Goal: Information Seeking & Learning: Learn about a topic

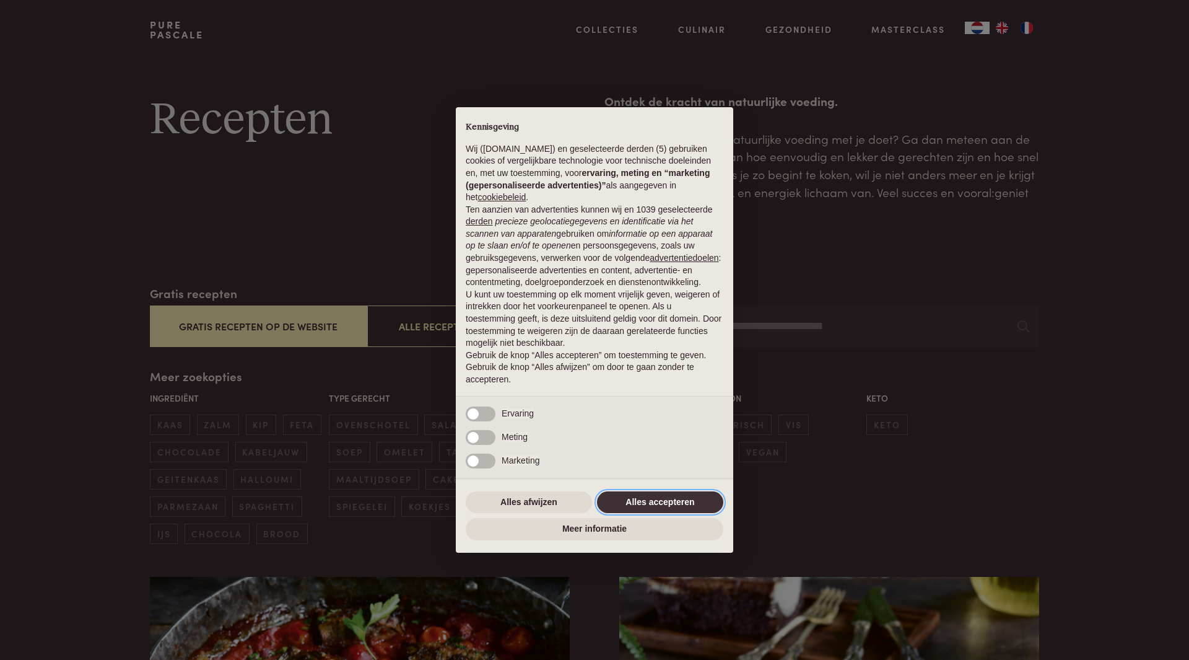
click at [668, 498] on button "Alles accepteren" at bounding box center [660, 502] width 126 height 22
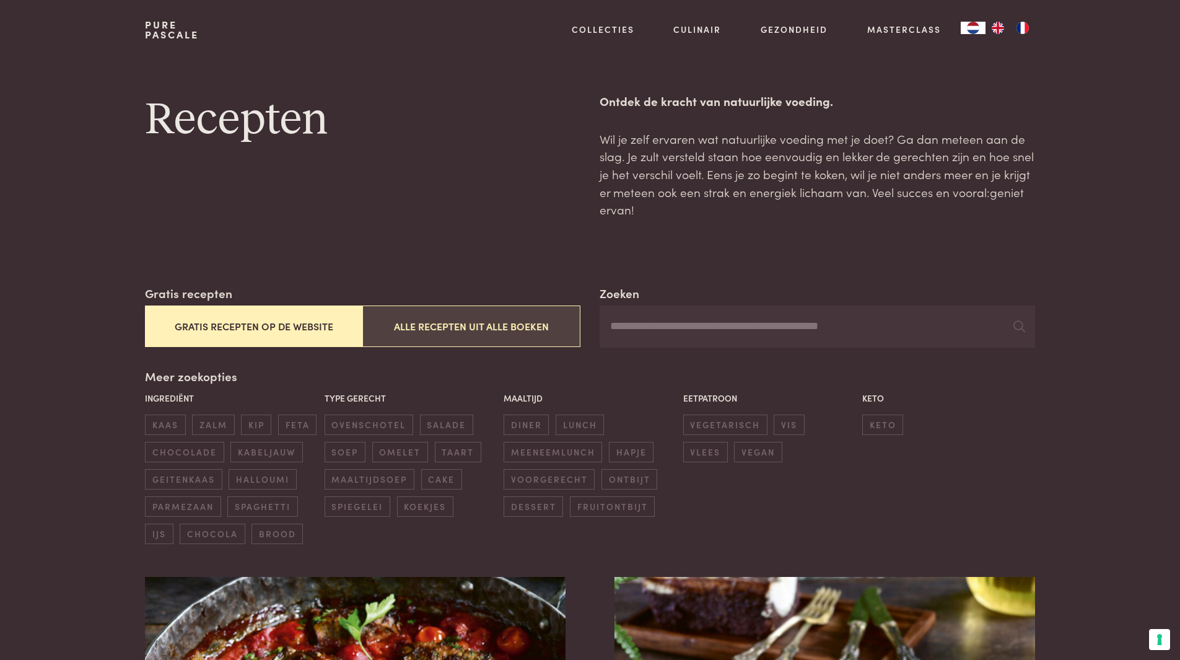
click at [470, 325] on button "Alle recepten uit alle boeken" at bounding box center [470, 326] width 217 height 42
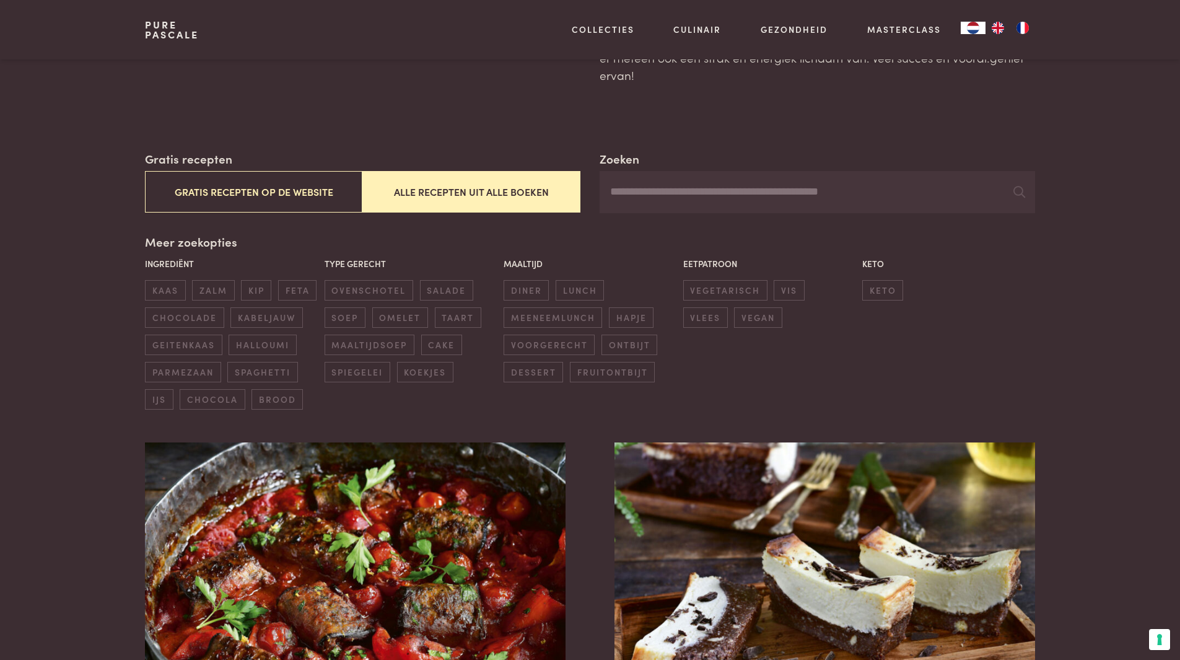
scroll to position [37, 0]
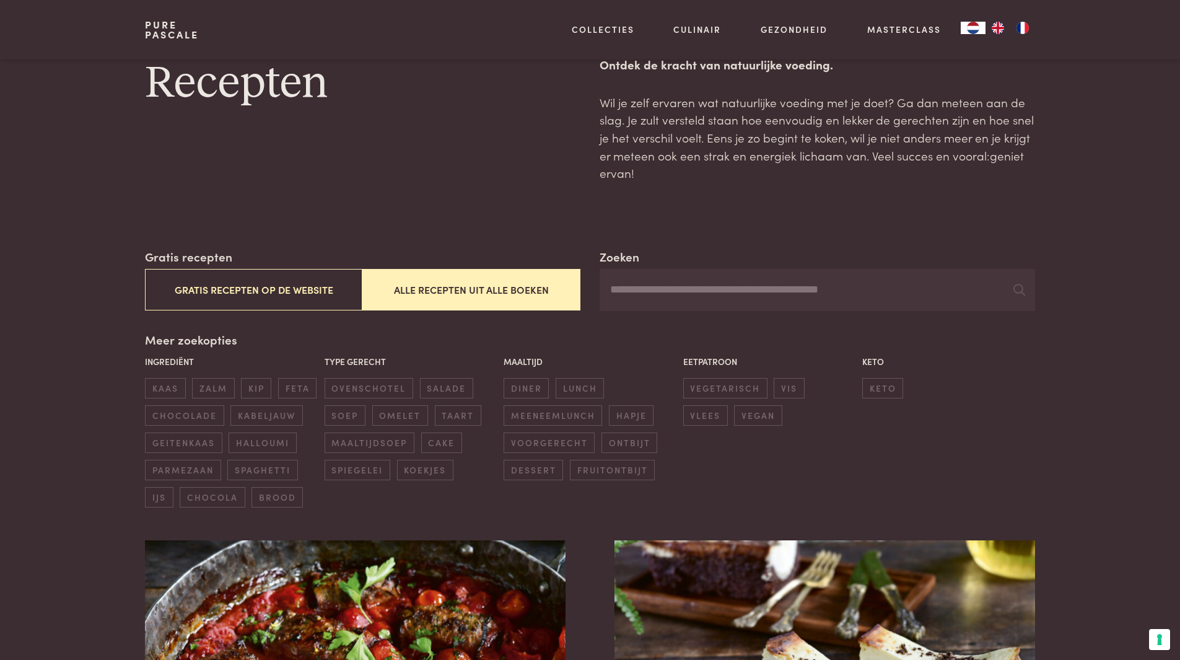
click at [766, 290] on input "Zoeken" at bounding box center [817, 290] width 435 height 42
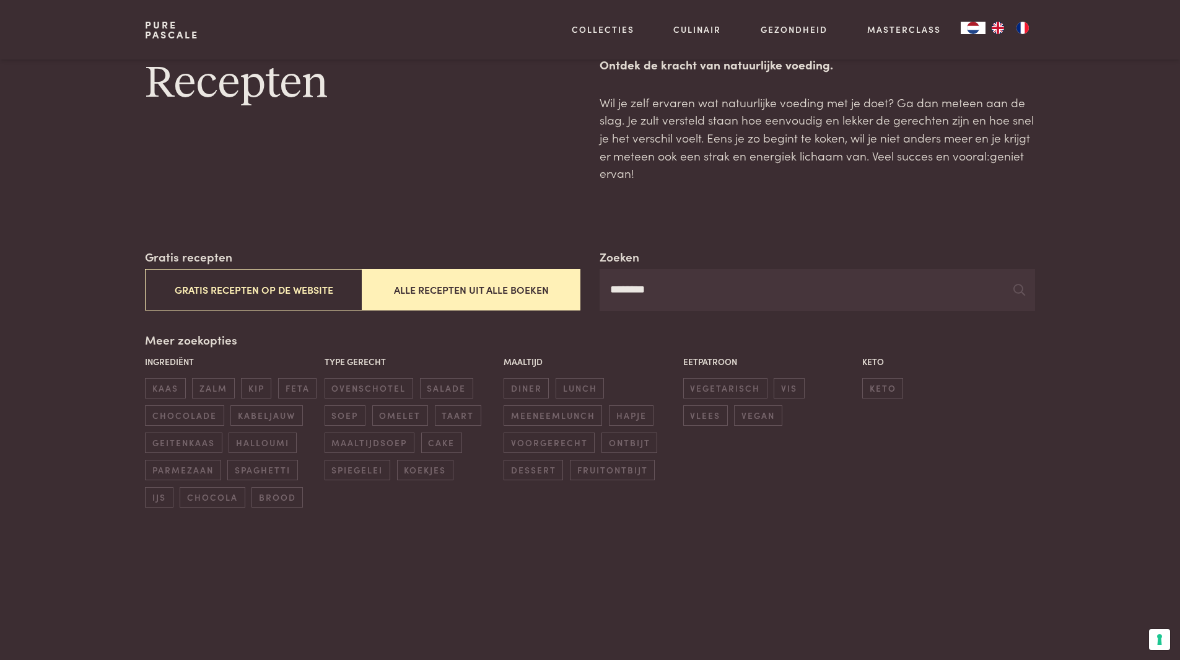
type input "********"
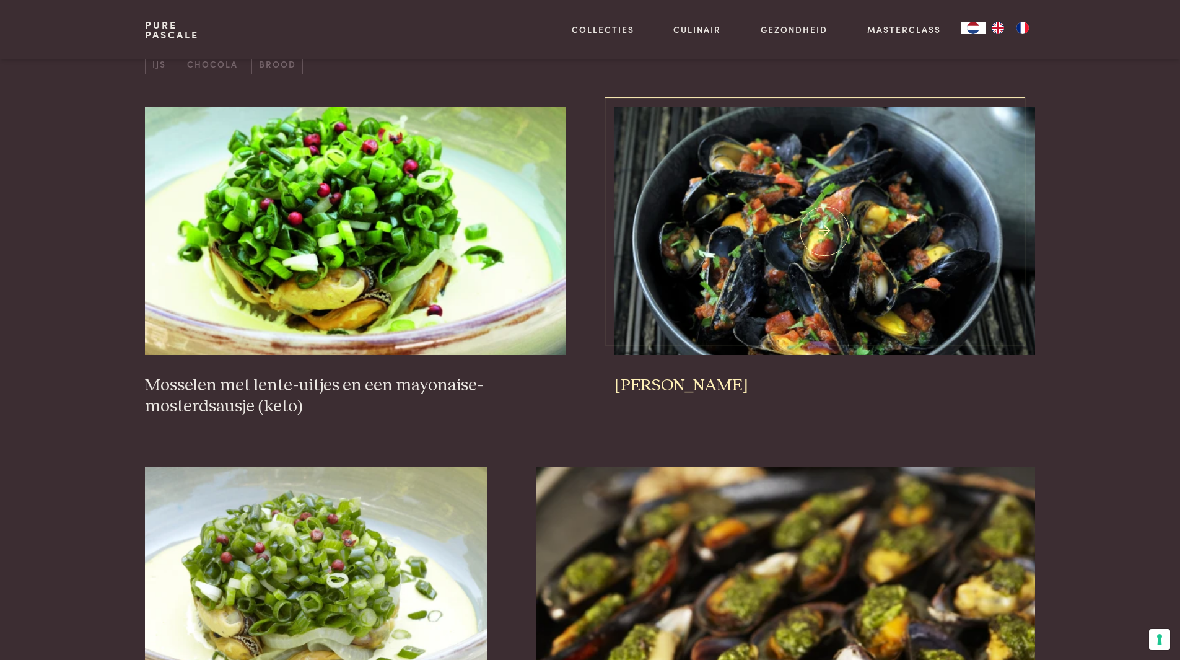
scroll to position [470, 0]
click at [859, 242] on img at bounding box center [825, 231] width 420 height 248
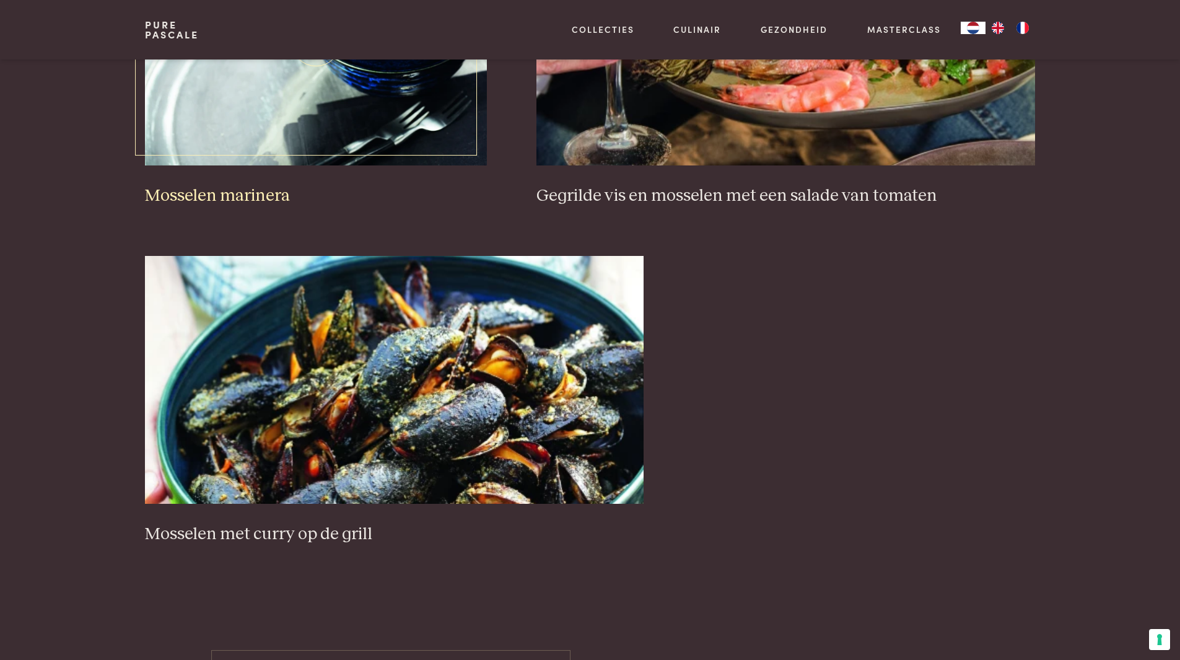
scroll to position [2081, 0]
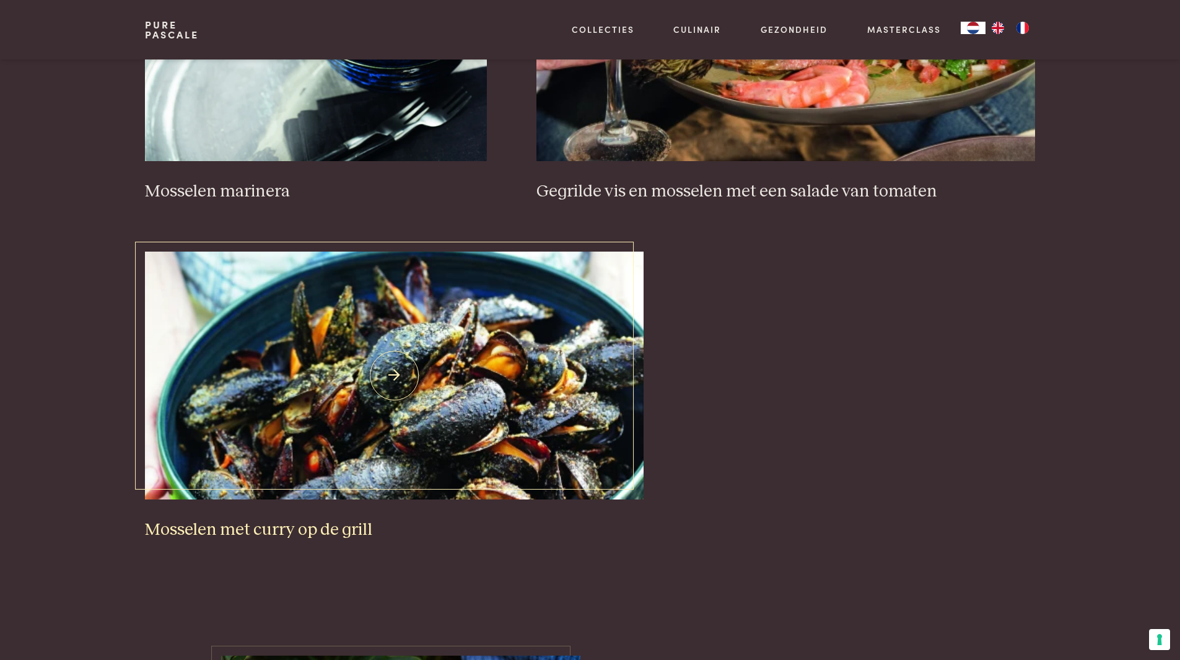
click at [403, 382] on img at bounding box center [394, 376] width 499 height 248
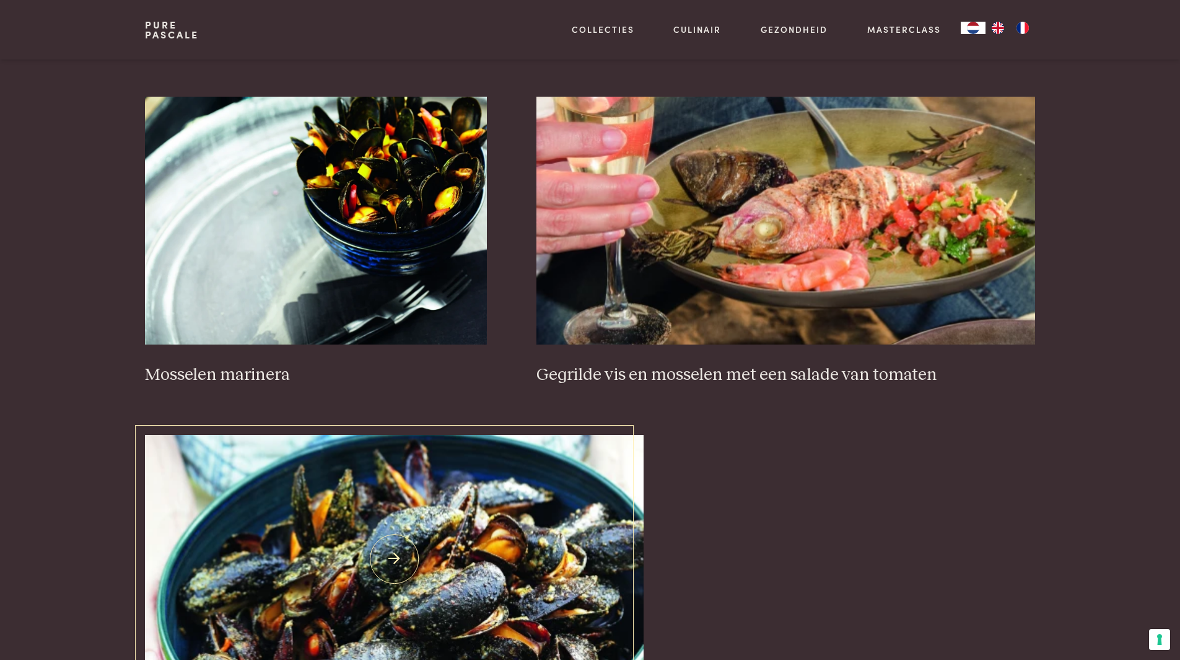
scroll to position [1895, 0]
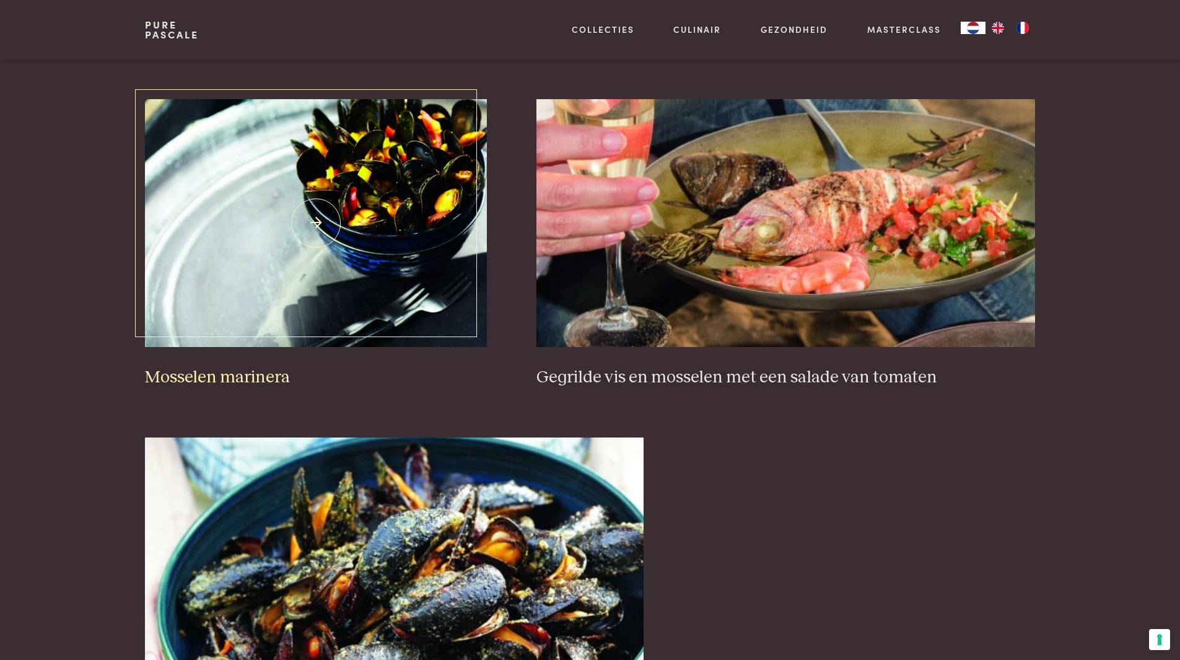
click at [391, 164] on img at bounding box center [316, 223] width 342 height 248
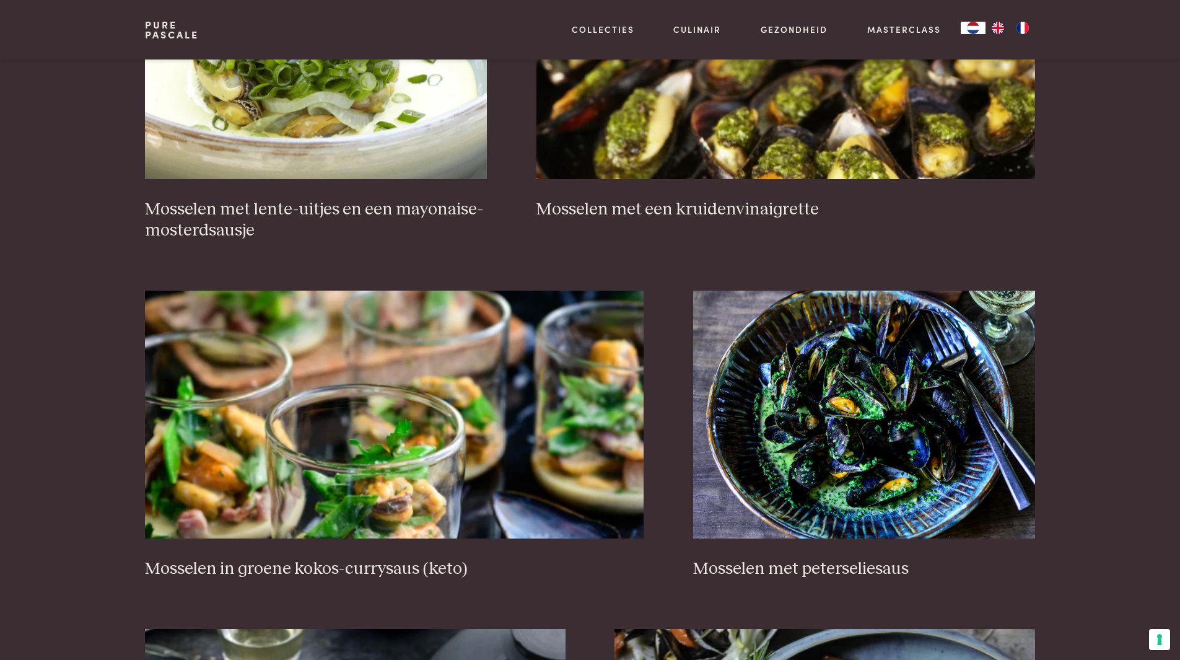
scroll to position [1214, 0]
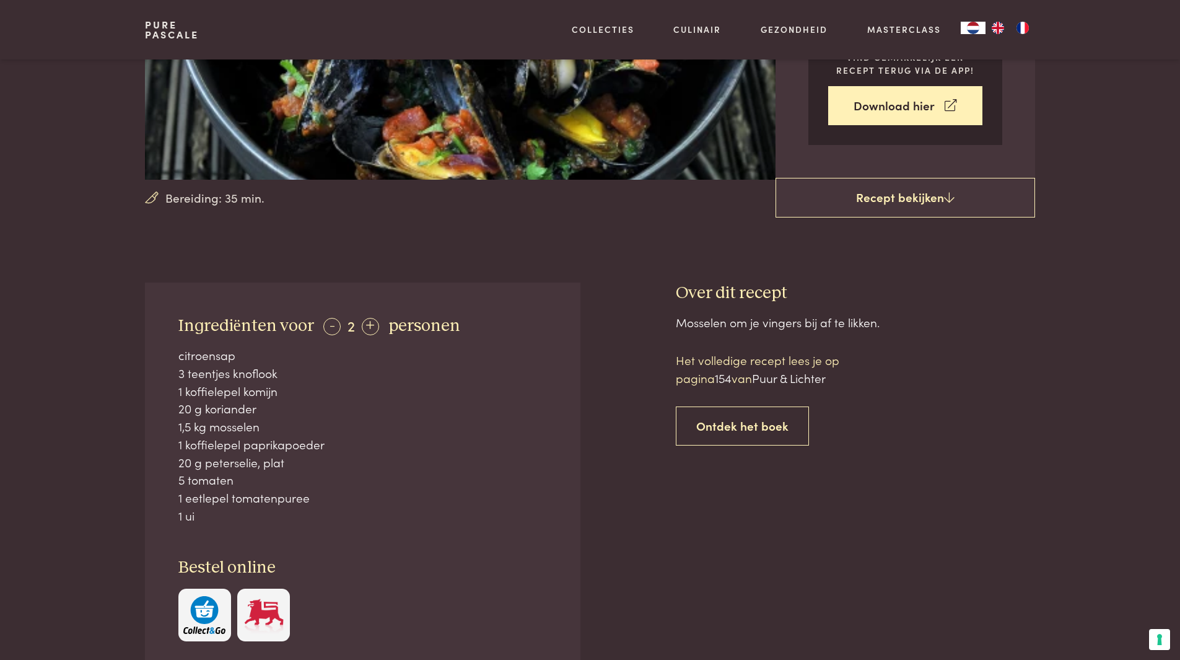
scroll to position [310, 0]
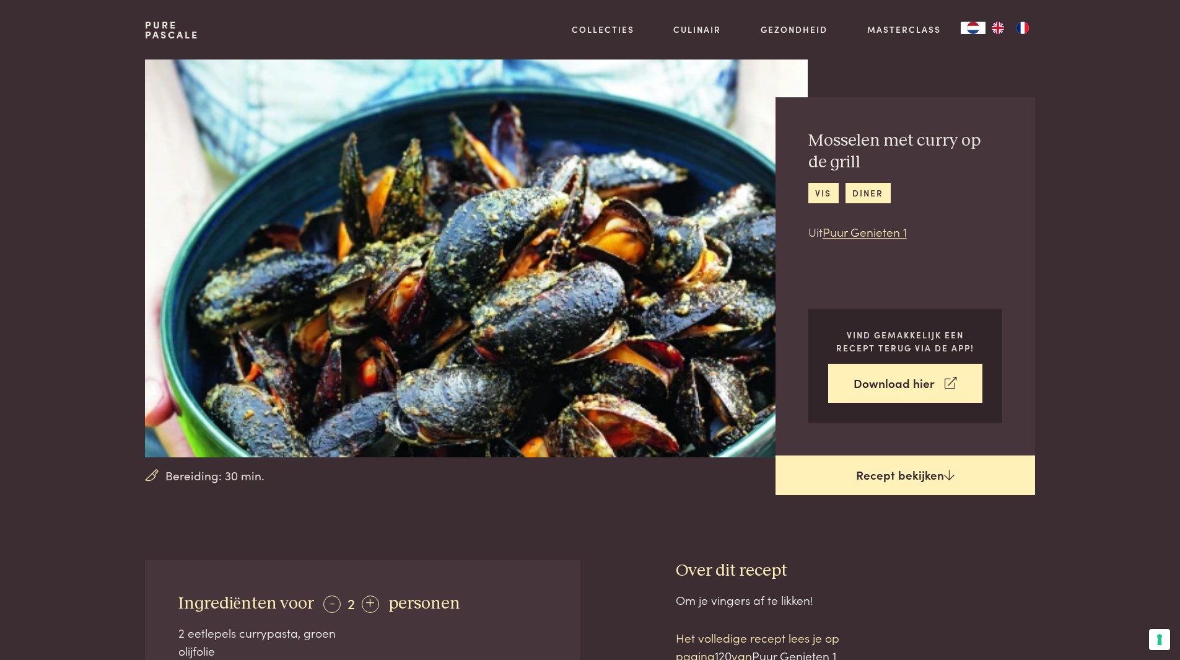
click at [926, 478] on link "Recept bekijken" at bounding box center [906, 475] width 260 height 40
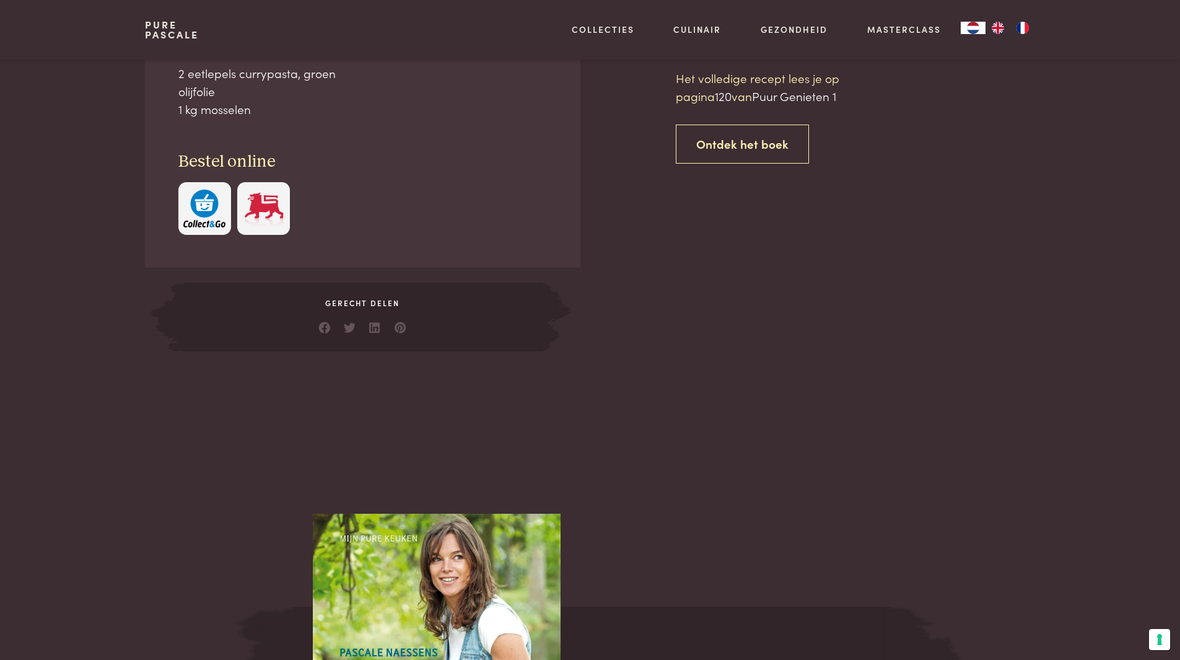
scroll to position [560, 0]
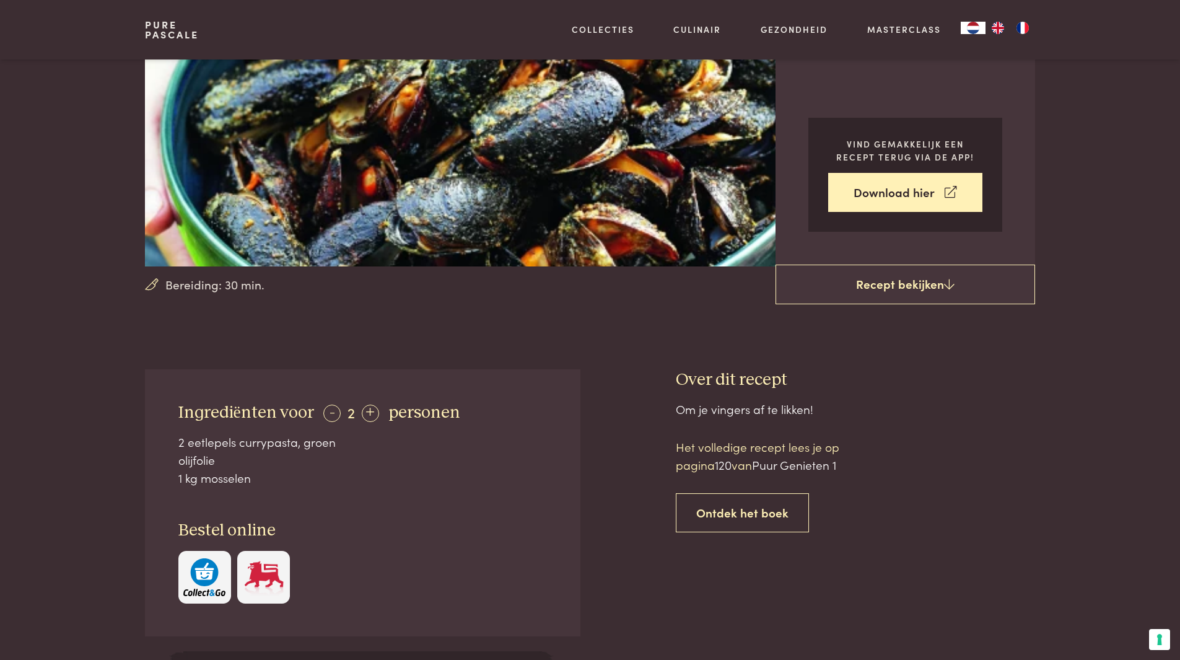
scroll to position [188, 0]
